Goal: Information Seeking & Learning: Understand process/instructions

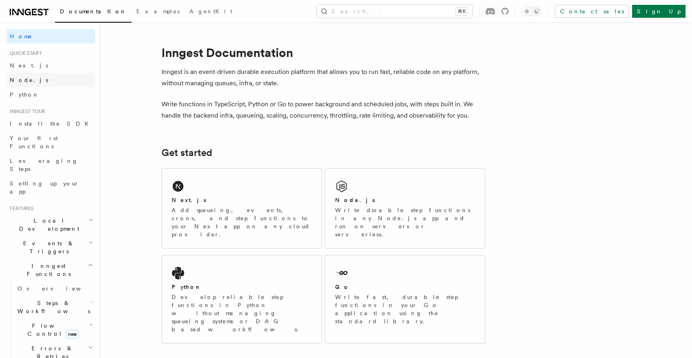
click at [30, 74] on link "Node.js" at bounding box center [50, 80] width 89 height 15
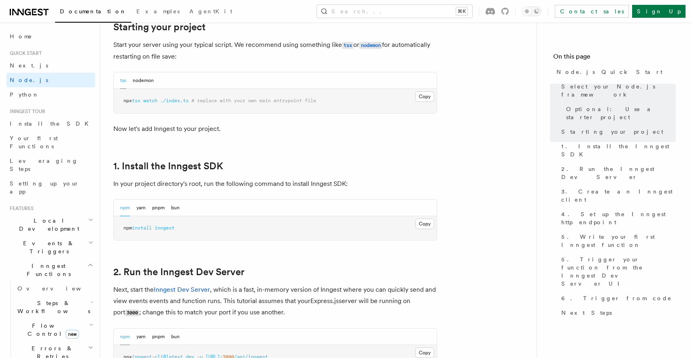
scroll to position [426, 0]
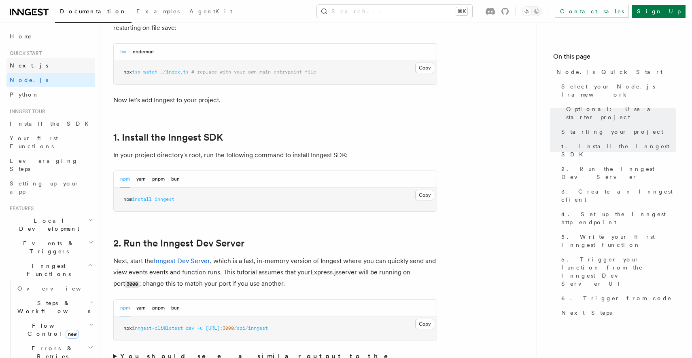
click at [36, 62] on link "Next.js" at bounding box center [50, 65] width 89 height 15
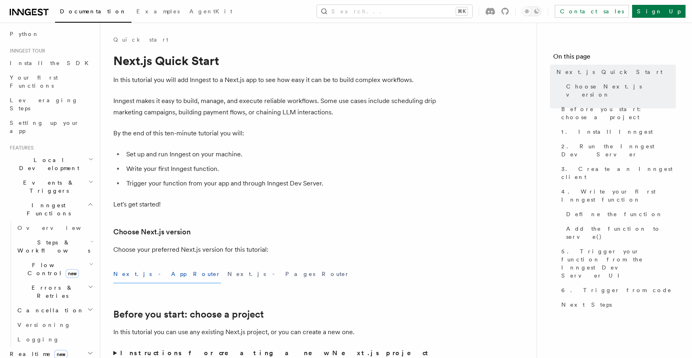
scroll to position [140, 0]
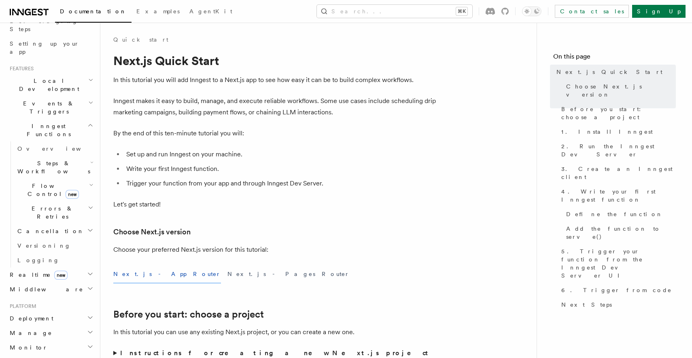
click at [85, 268] on h2 "Realtime new" at bounding box center [50, 275] width 89 height 15
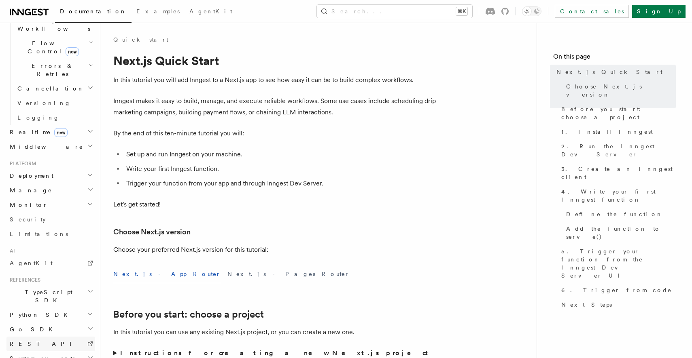
scroll to position [289, 0]
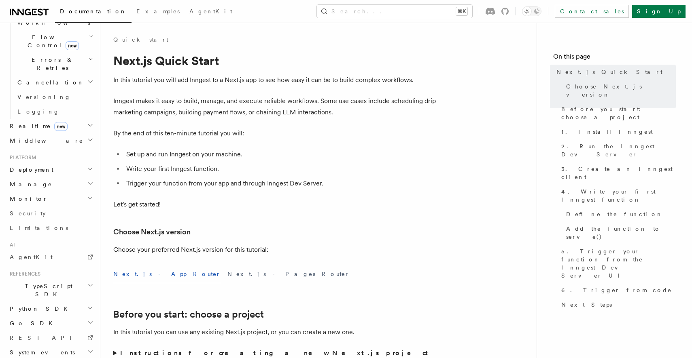
click at [64, 279] on h2 "TypeScript SDK" at bounding box center [50, 290] width 89 height 23
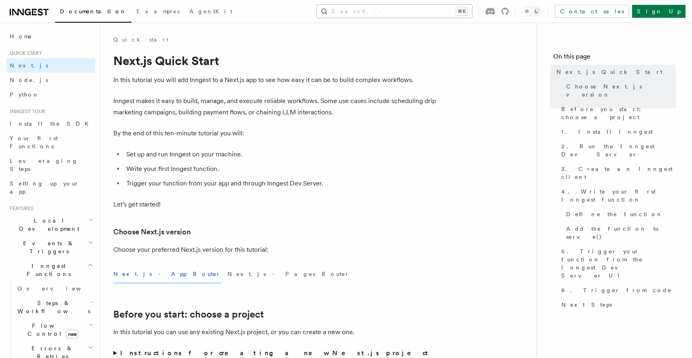
click at [417, 7] on button "Search... ⌘K" at bounding box center [394, 11] width 155 height 13
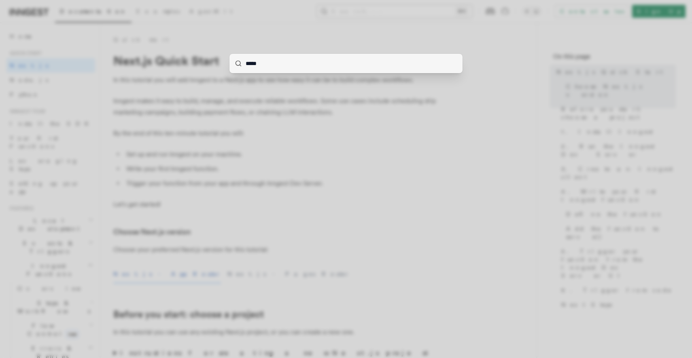
type input "******"
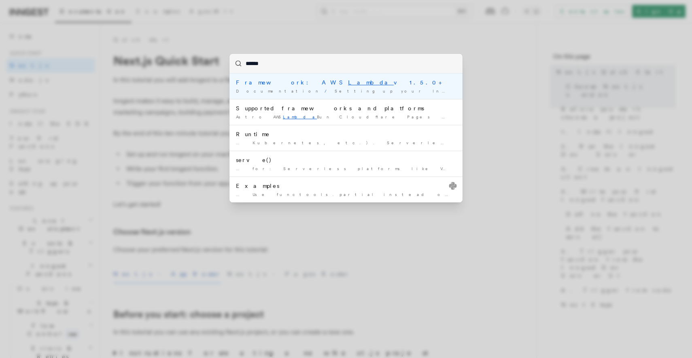
click at [335, 92] on span "Setting up your Inngest app" at bounding box center [414, 91] width 158 height 5
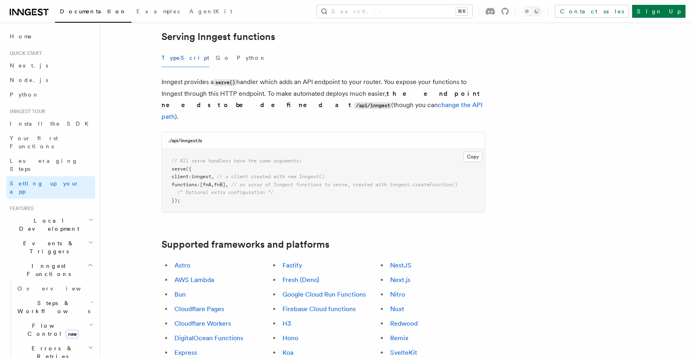
scroll to position [297, 0]
